Goal: Entertainment & Leisure: Consume media (video, audio)

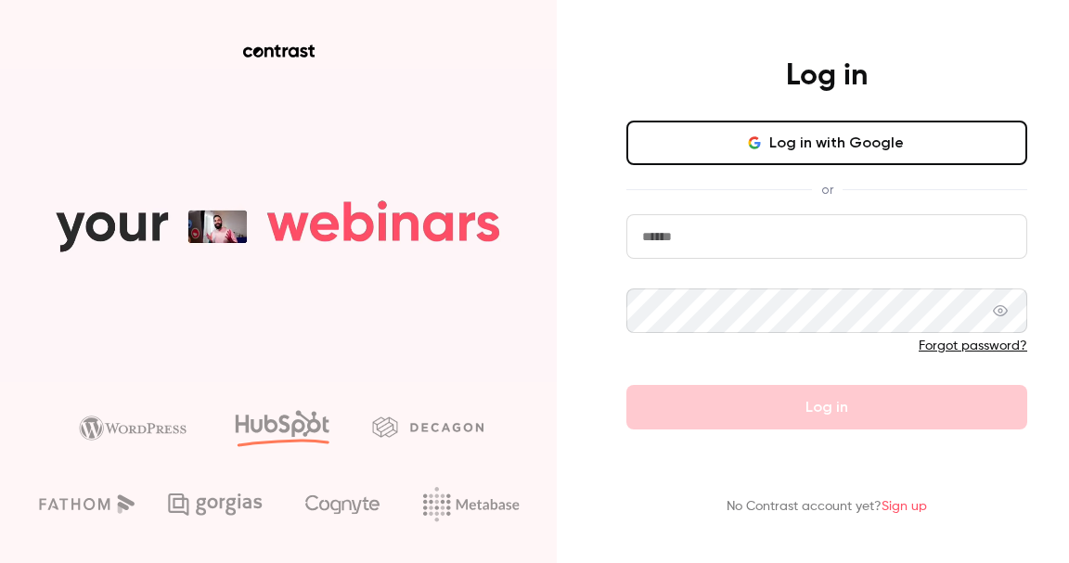
click at [839, 168] on div "Log in with Google or Forgot password? Log in" at bounding box center [826, 275] width 401 height 309
click at [850, 146] on button "Log in with Google" at bounding box center [826, 143] width 401 height 45
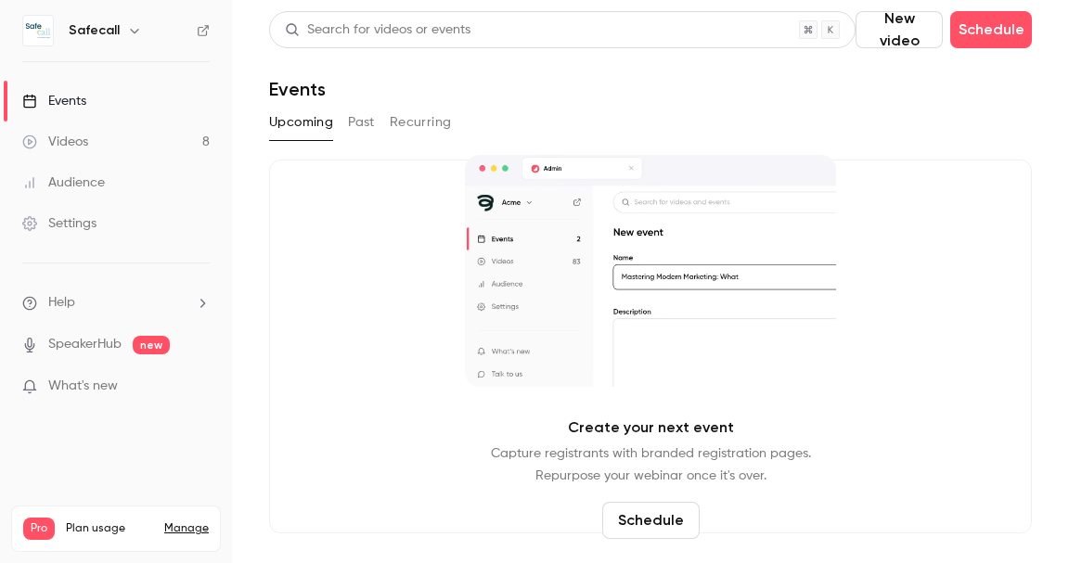
click at [115, 142] on link "Videos 8" at bounding box center [116, 142] width 232 height 41
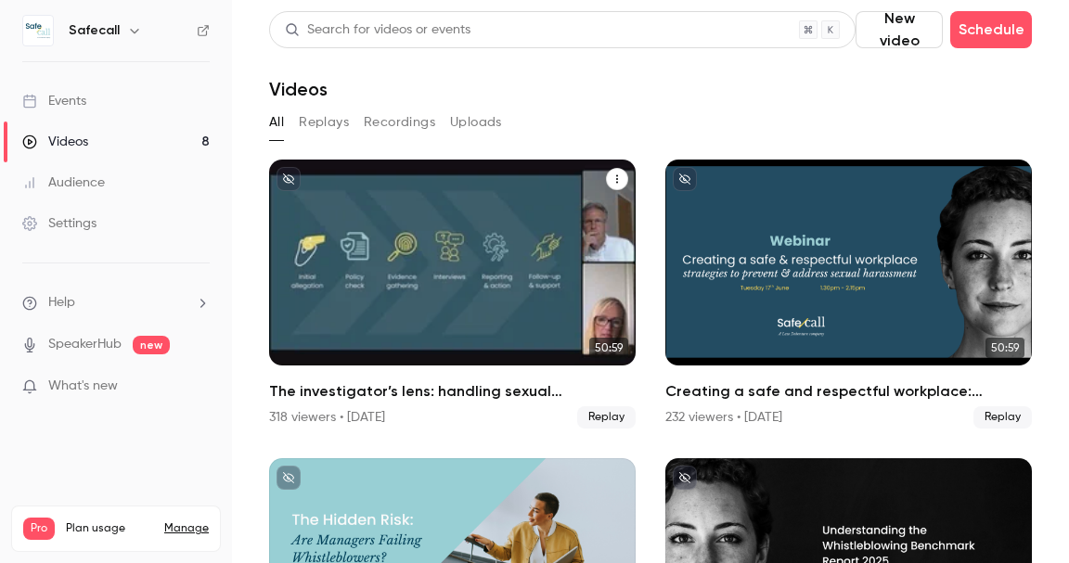
click at [360, 392] on h2 "The investigator’s lens: handling sexual harassment allegations with precision …" at bounding box center [452, 391] width 366 height 22
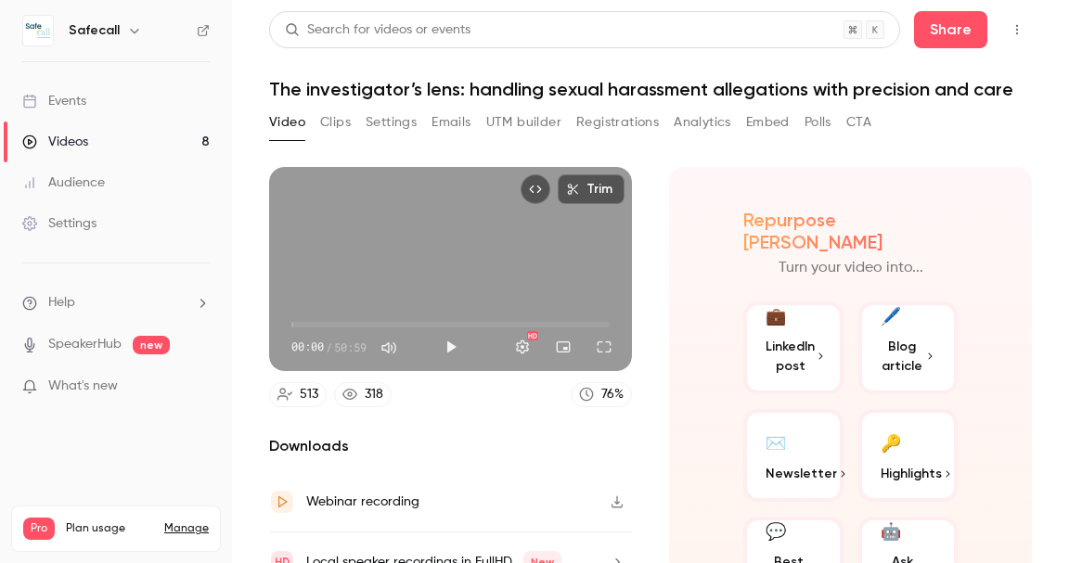
click at [611, 123] on button "Registrations" at bounding box center [617, 123] width 83 height 30
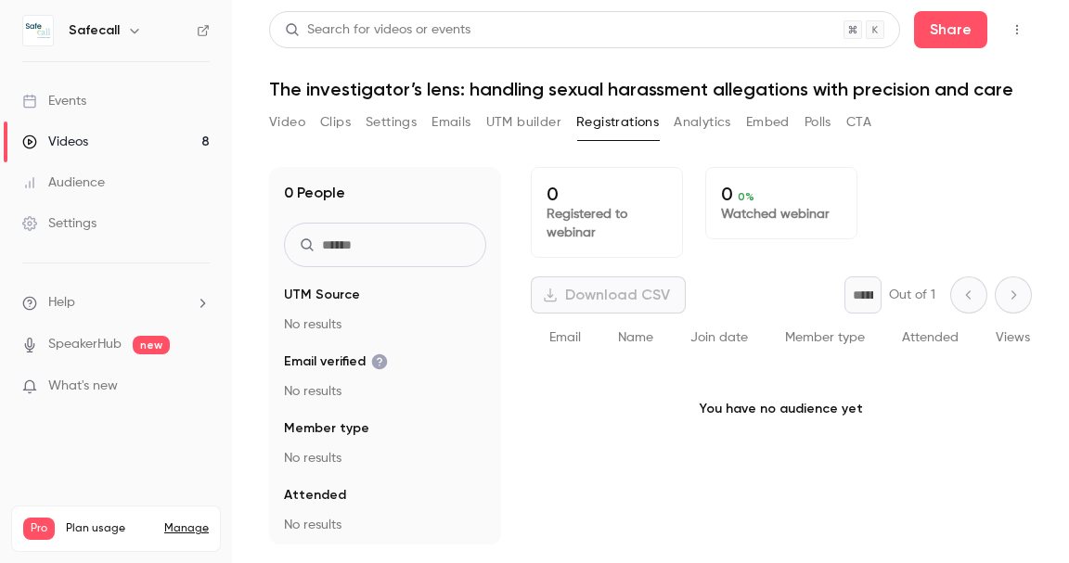
click at [611, 123] on button "Registrations" at bounding box center [617, 123] width 83 height 30
